Goal: Find specific page/section

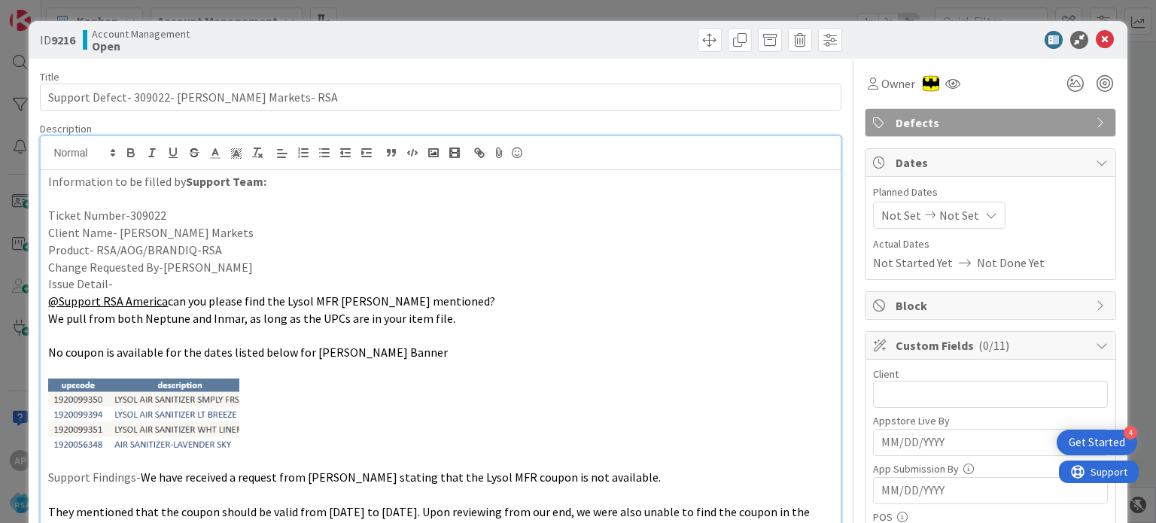
drag, startPoint x: 209, startPoint y: 232, endPoint x: 121, endPoint y: 230, distance: 88.1
click at [121, 230] on p "Client Name- [PERSON_NAME] Markets" at bounding box center [440, 232] width 784 height 17
copy p "[PERSON_NAME] Markets"
click at [885, 385] on input "text" at bounding box center [990, 394] width 235 height 27
paste input "[PERSON_NAME] Markets"
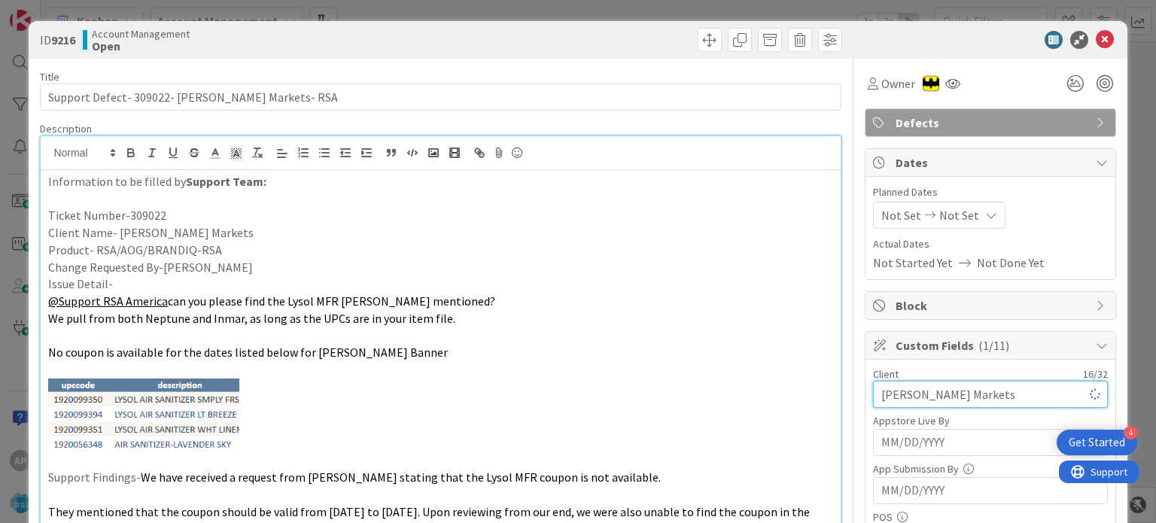
type input "[PERSON_NAME] Markets"
click at [921, 210] on icon at bounding box center [930, 215] width 18 height 11
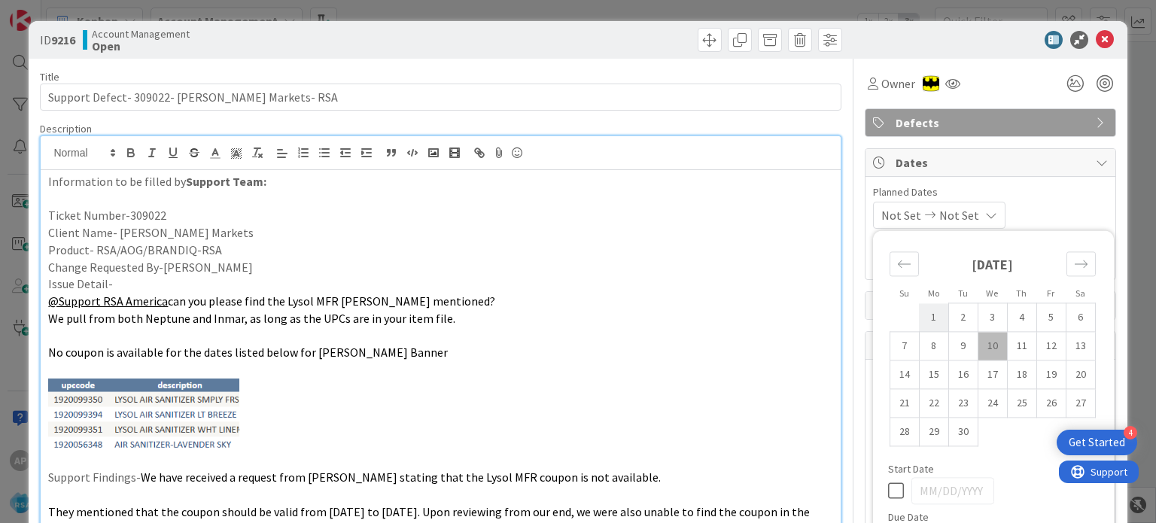
click at [921, 326] on td "1" at bounding box center [933, 317] width 29 height 29
type input "[DATE]"
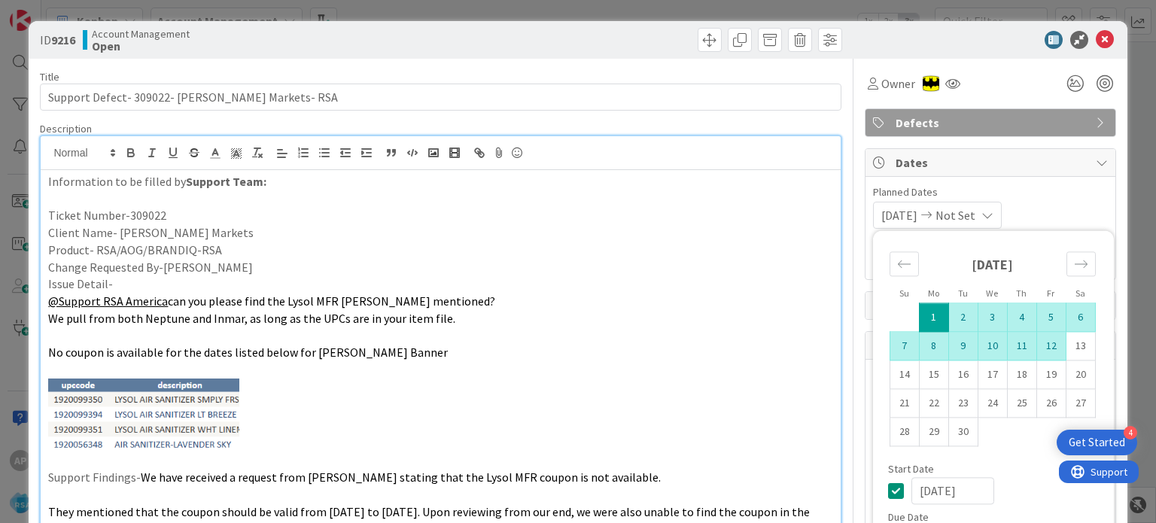
click at [1037, 352] on td "12" at bounding box center [1051, 346] width 29 height 29
type input "[DATE]"
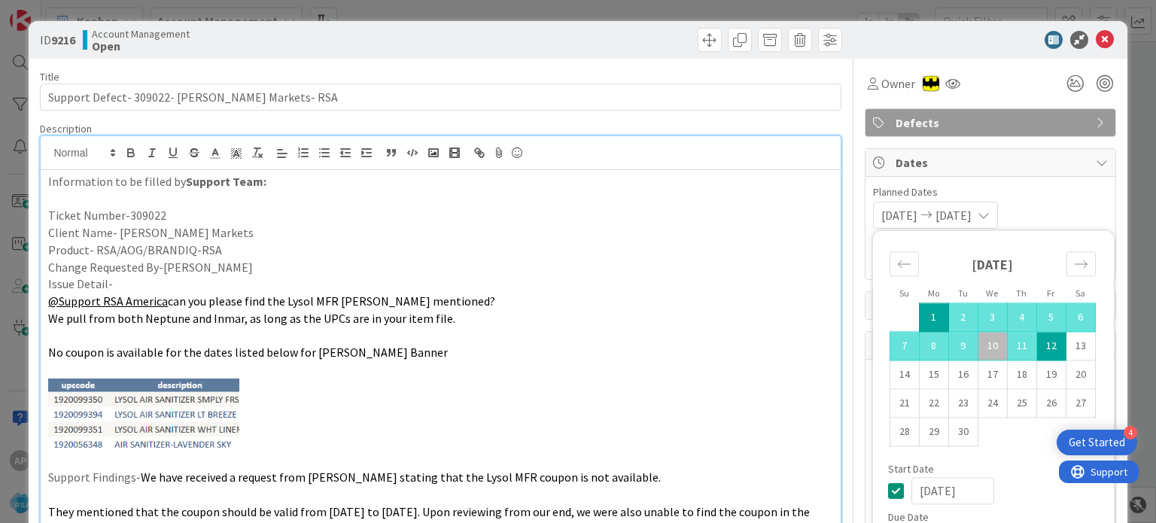
click at [644, 287] on p "Issue Detail-" at bounding box center [440, 284] width 784 height 17
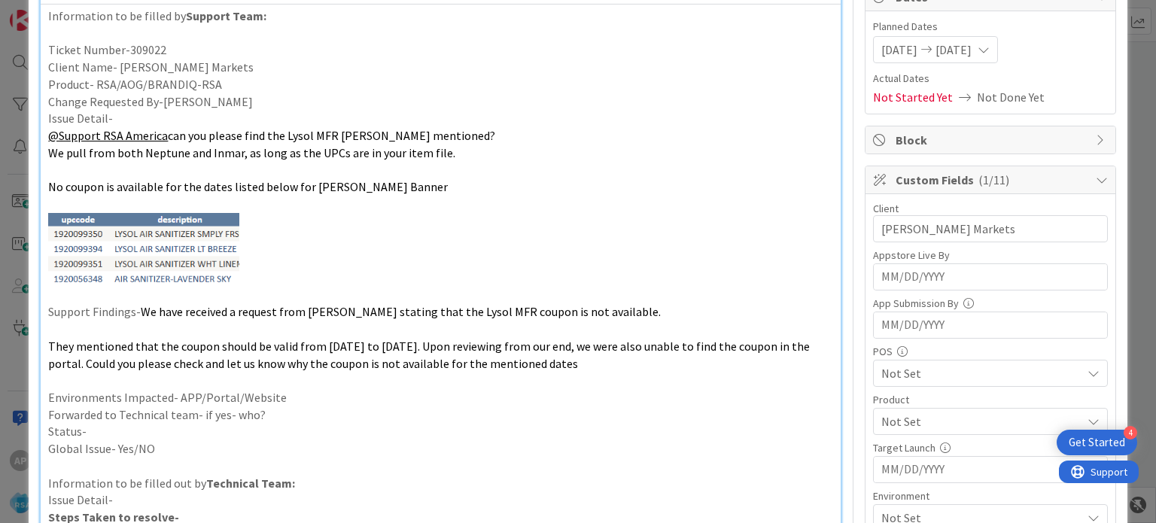
scroll to position [261, 0]
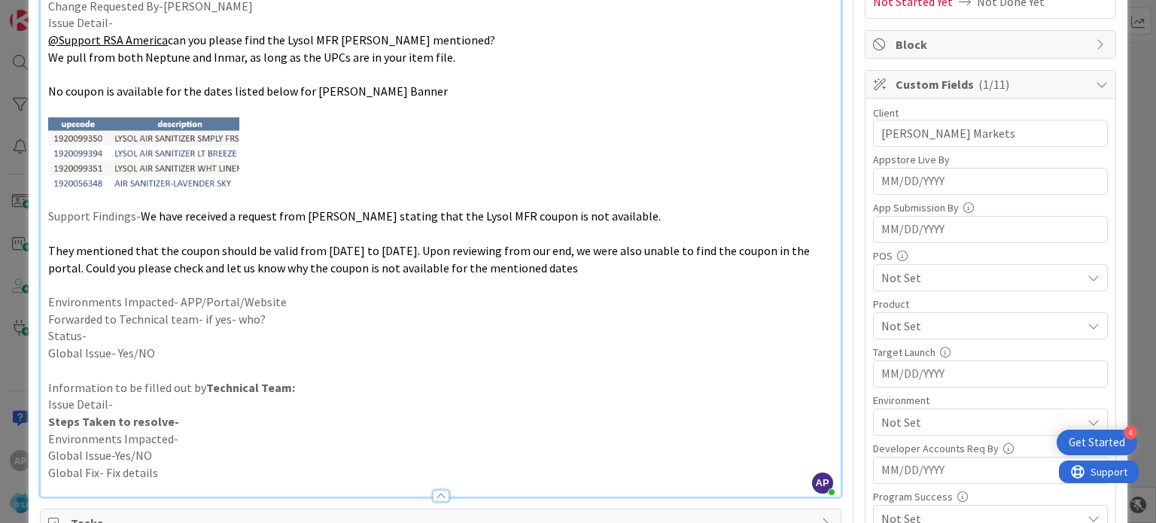
click at [962, 322] on span "Not Set" at bounding box center [982, 326] width 200 height 18
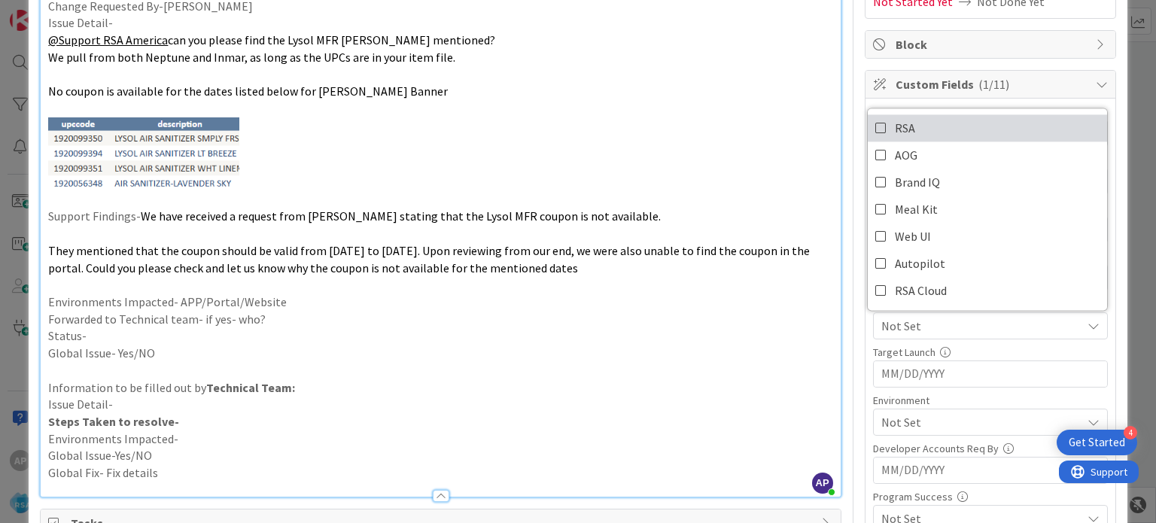
click at [875, 124] on icon at bounding box center [881, 128] width 12 height 23
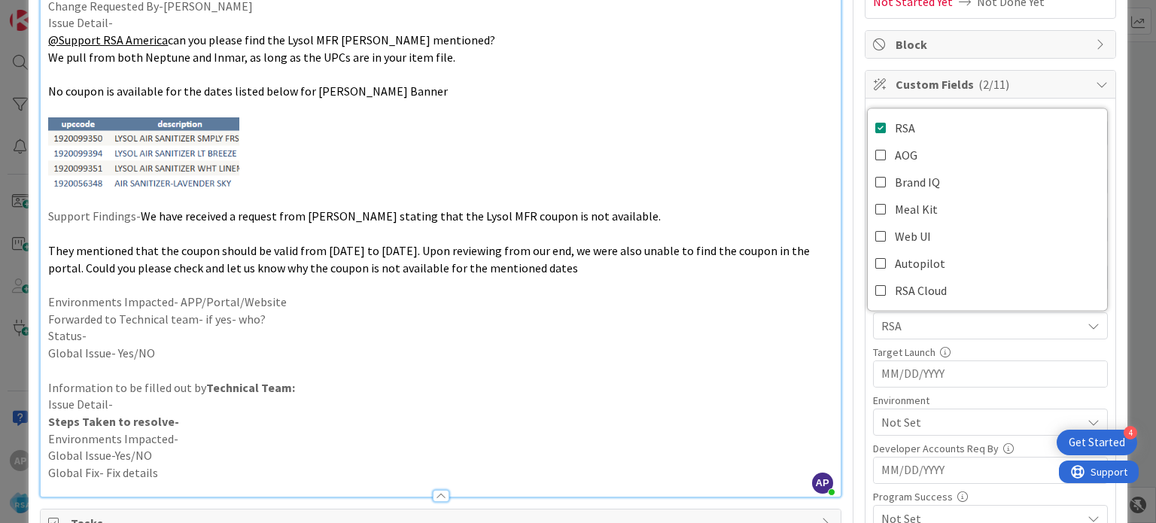
click at [741, 355] on p "Global Issue- Yes/NO" at bounding box center [440, 353] width 784 height 17
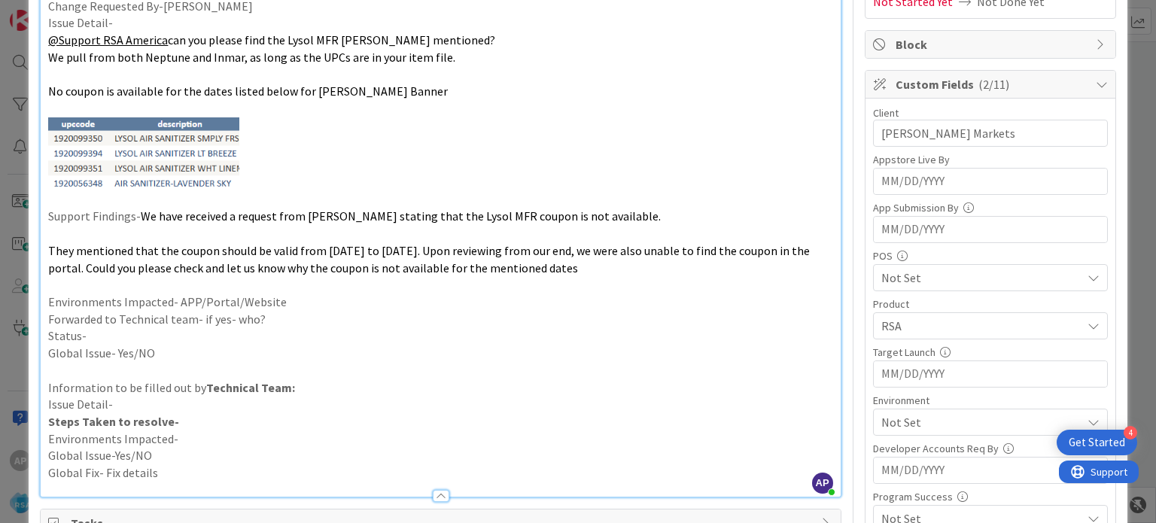
click at [898, 420] on span "Not Set" at bounding box center [982, 422] width 200 height 18
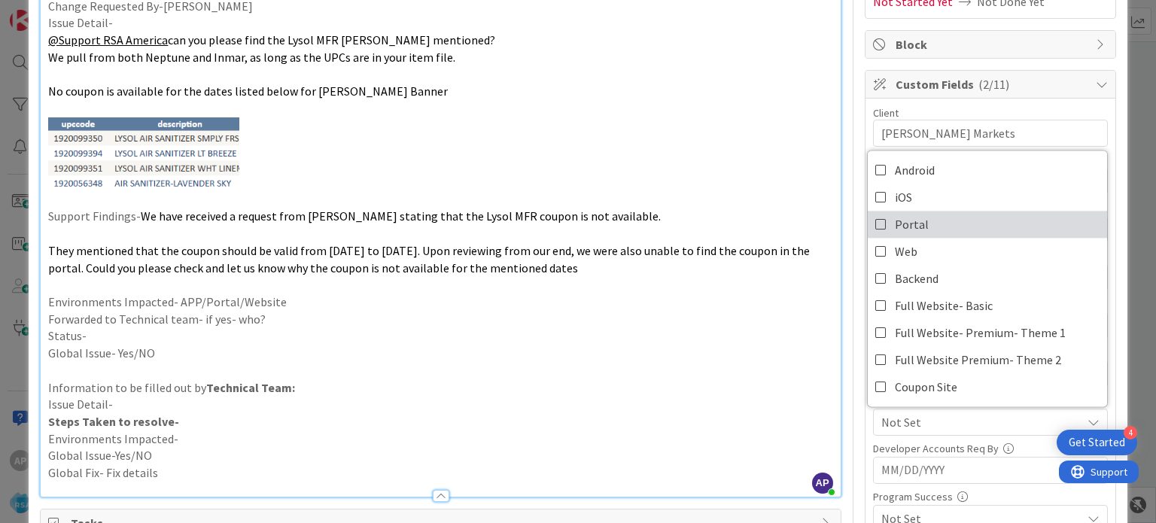
click at [895, 231] on span "Portal" at bounding box center [912, 224] width 34 height 23
click at [732, 298] on p "Environments Impacted- APP/Portal/Website" at bounding box center [440, 302] width 784 height 17
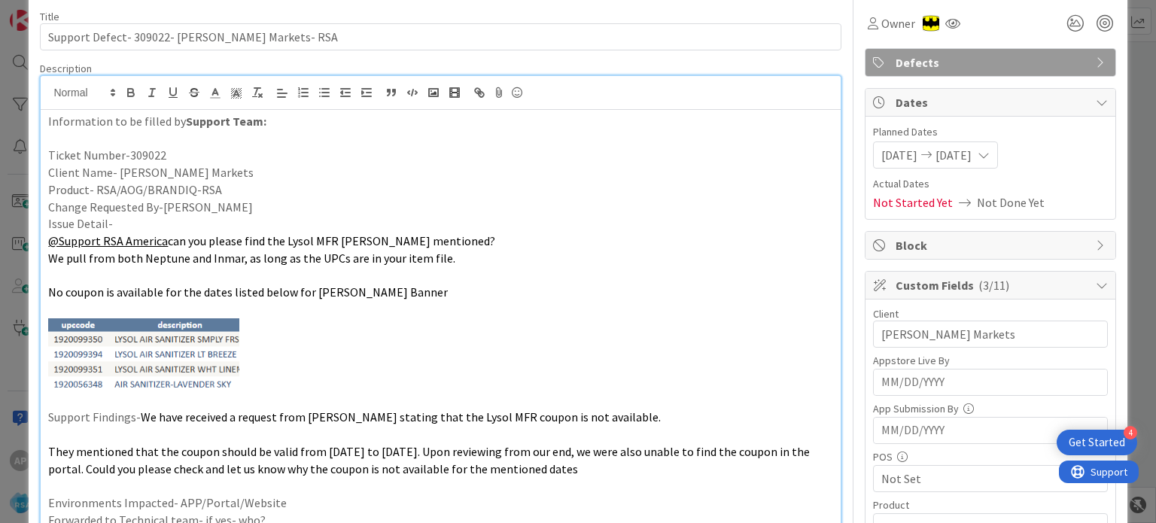
scroll to position [0, 0]
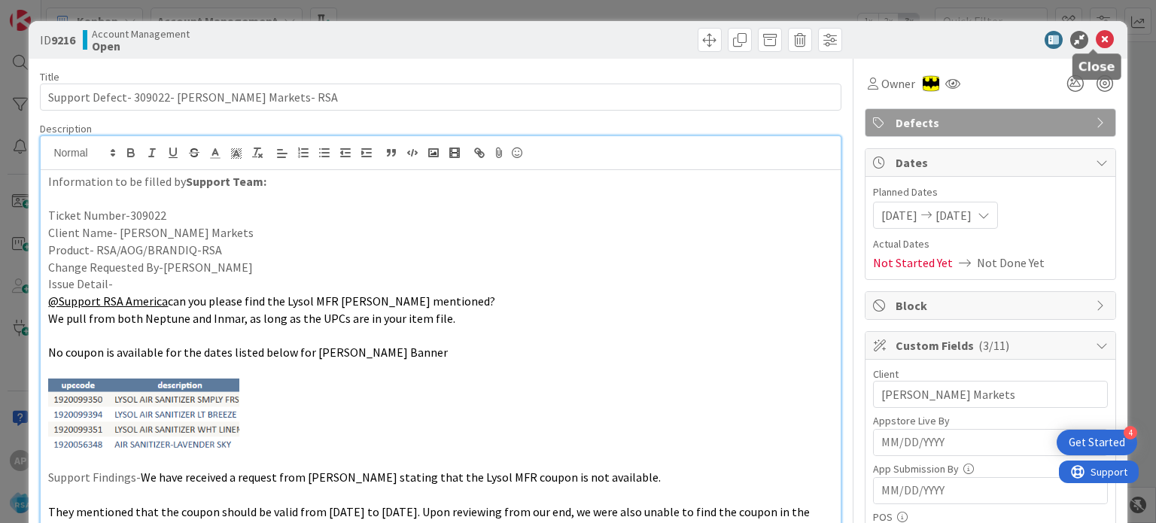
click at [1096, 38] on icon at bounding box center [1105, 40] width 18 height 18
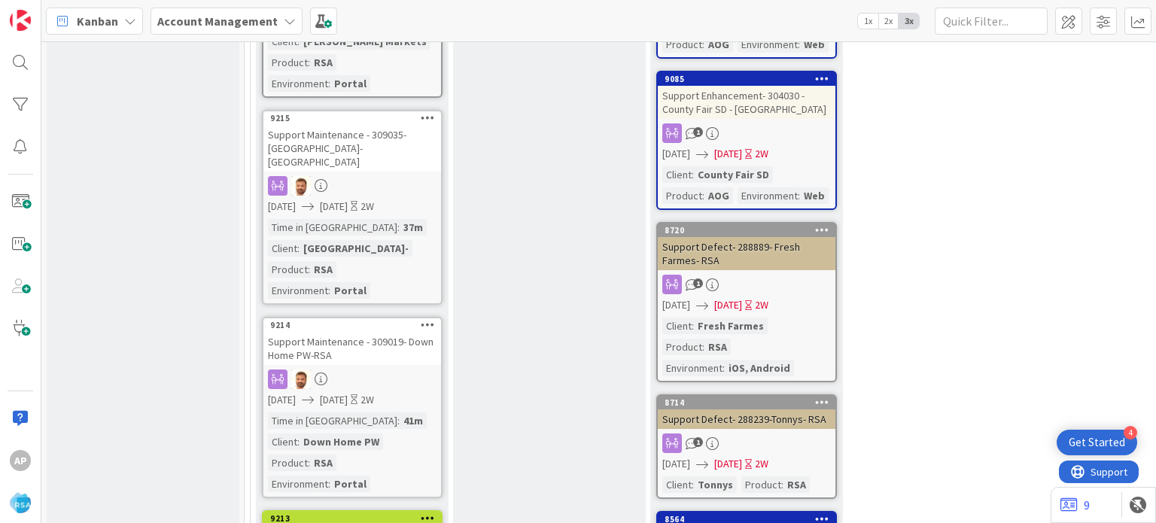
scroll to position [3704, 0]
